Goal: Information Seeking & Learning: Find specific fact

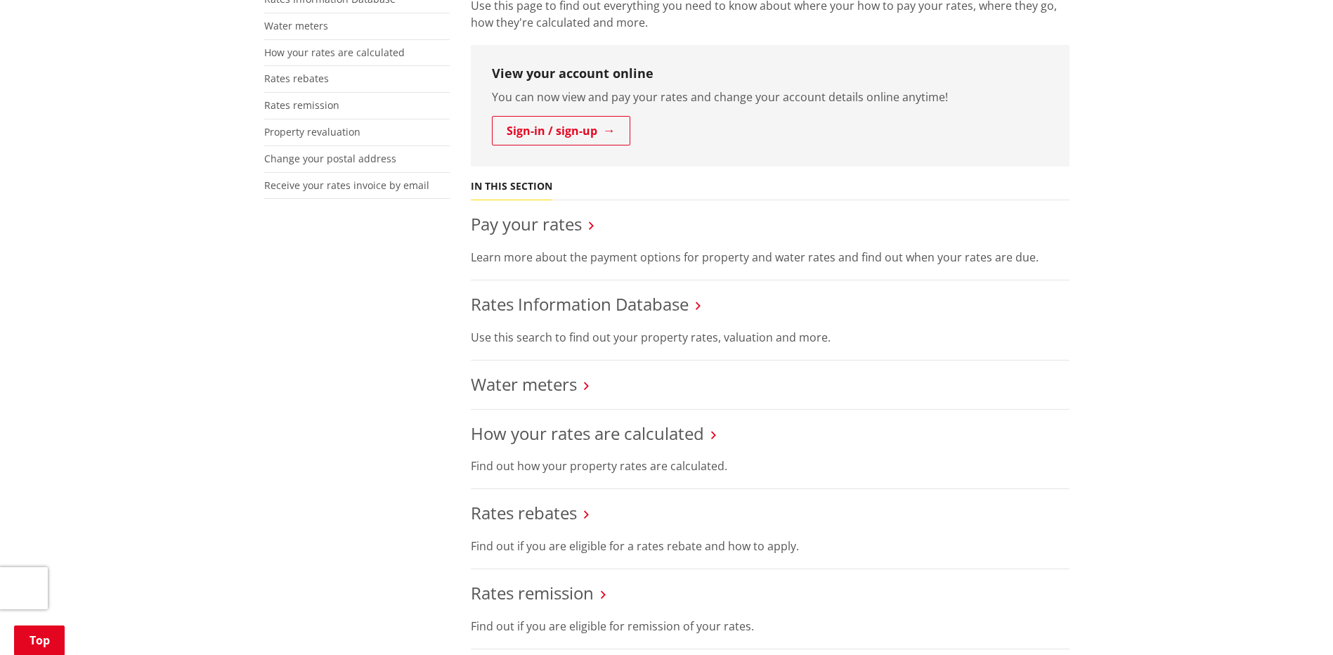
scroll to position [211, 0]
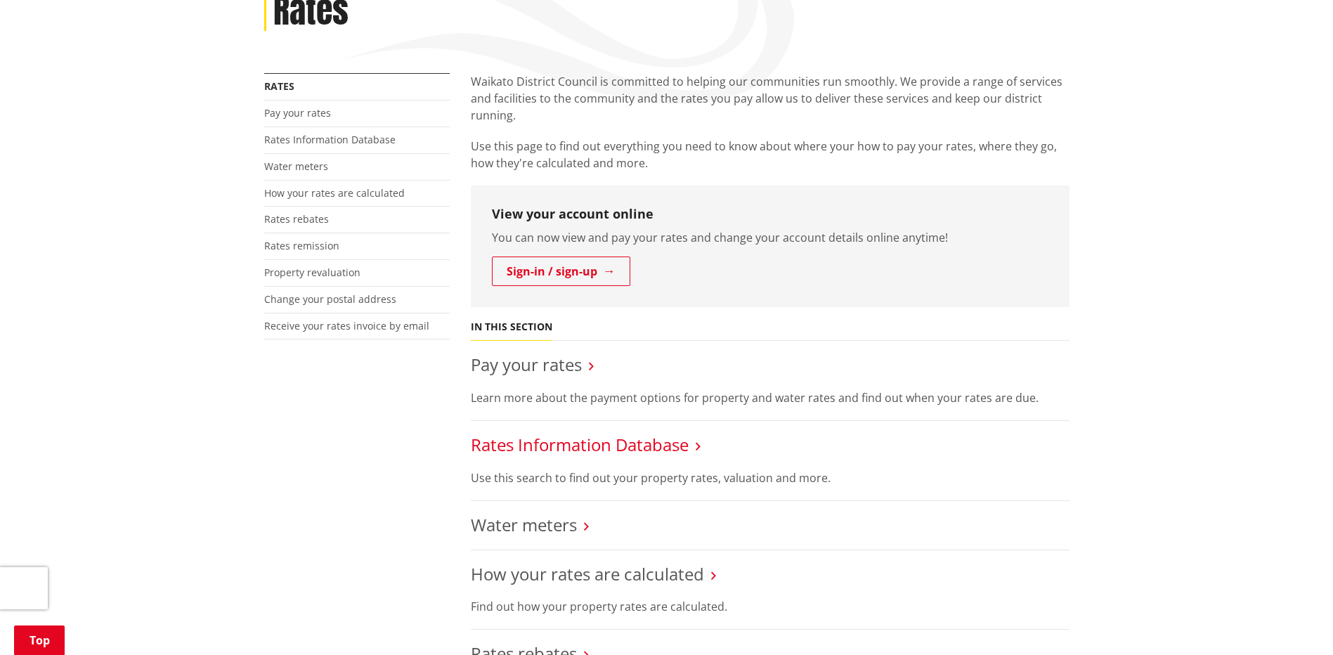
click at [552, 443] on link "Rates Information Database" at bounding box center [580, 444] width 218 height 23
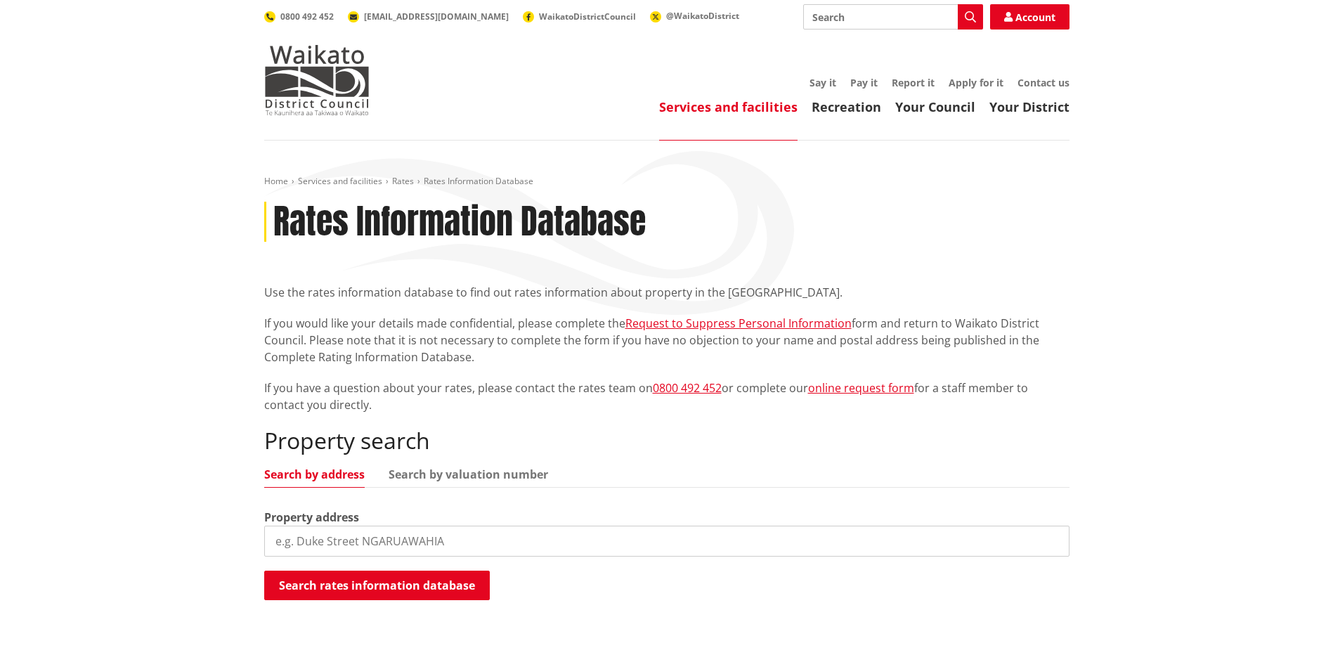
click at [313, 542] on input "search" at bounding box center [666, 541] width 805 height 31
click at [401, 581] on button "Search rates information database" at bounding box center [377, 586] width 226 height 30
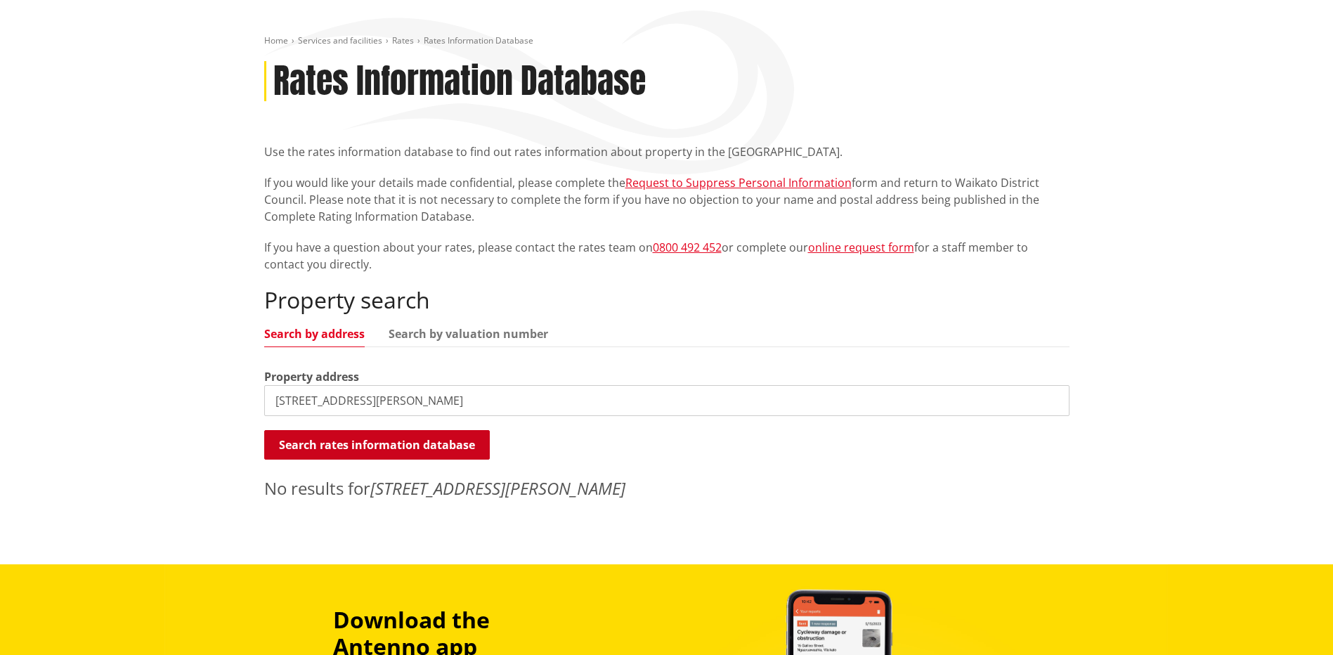
click at [408, 434] on button "Search rates information database" at bounding box center [377, 445] width 226 height 30
click at [301, 399] on input "[STREET_ADDRESS][PERSON_NAME]" at bounding box center [666, 400] width 805 height 31
click at [298, 396] on input "[STREET_ADDRESS][PERSON_NAME]" at bounding box center [666, 400] width 805 height 31
type input "[STREET_ADDRESS][PERSON_NAME]"
click at [382, 448] on button "Search rates information database" at bounding box center [377, 445] width 226 height 30
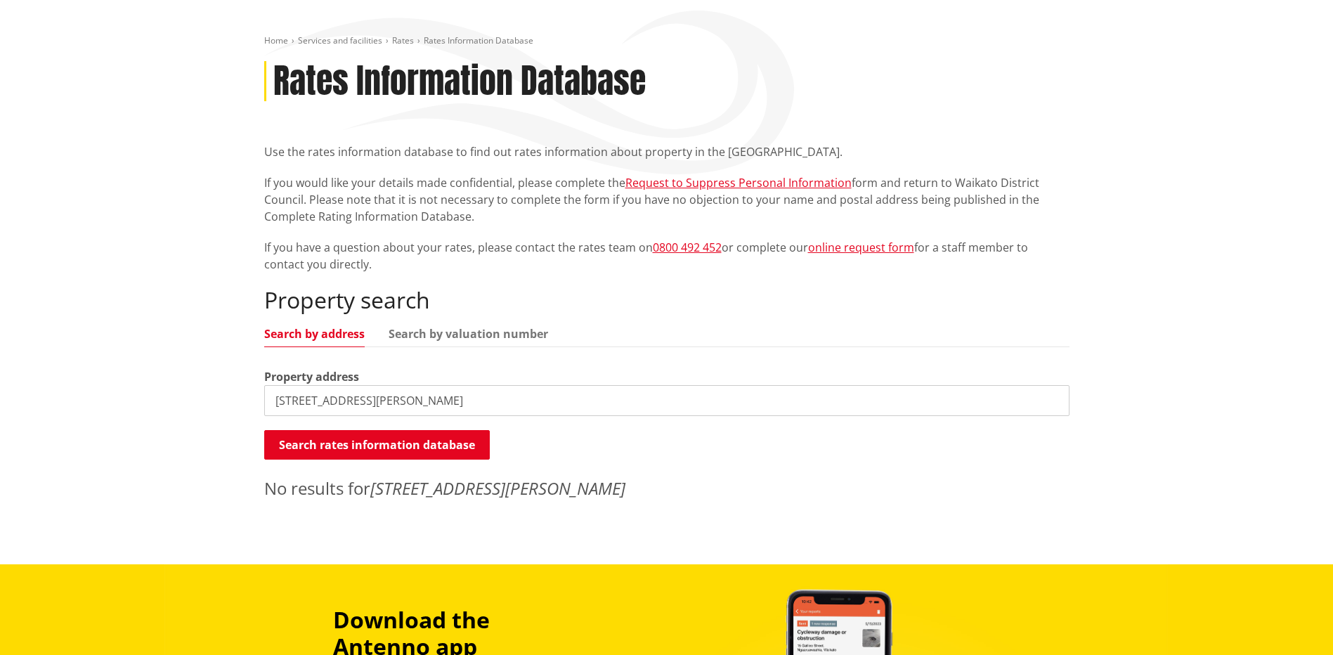
scroll to position [0, 0]
